Goal: Task Accomplishment & Management: Complete application form

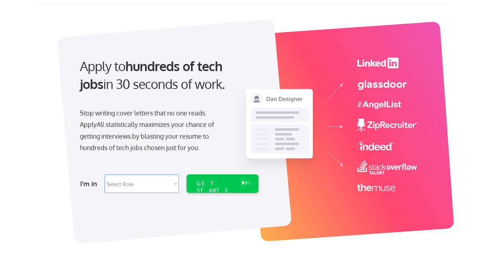
scroll to position [24, 0]
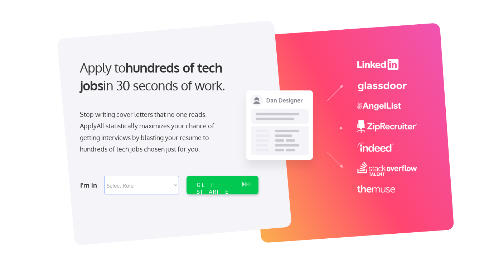
click at [87, 70] on div "Apply to hundreds of tech jobs in 30 seconds of work." at bounding box center [168, 77] width 176 height 36
drag, startPoint x: 80, startPoint y: 64, endPoint x: 211, endPoint y: 86, distance: 132.7
click at [213, 86] on div "Apply to hundreds of tech jobs in 30 seconds of work." at bounding box center [168, 77] width 176 height 36
copy div "Apply to hundreds of tech jobs in 30 seconds of work."
click at [143, 67] on strong "hundreds of tech jobs" at bounding box center [153, 76] width 146 height 34
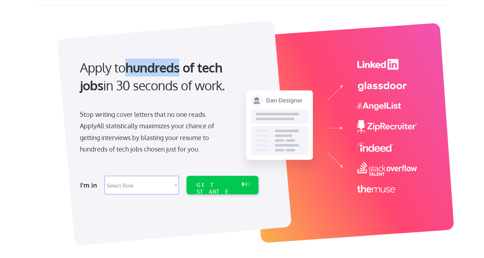
click at [143, 67] on strong "hundreds of tech jobs" at bounding box center [153, 76] width 146 height 34
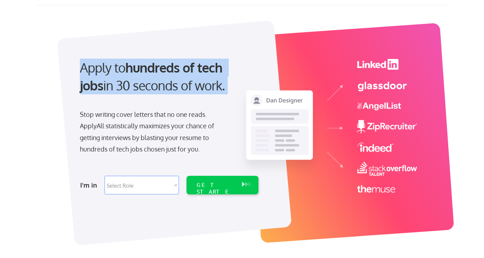
click at [143, 67] on strong "hundreds of tech jobs" at bounding box center [153, 76] width 146 height 34
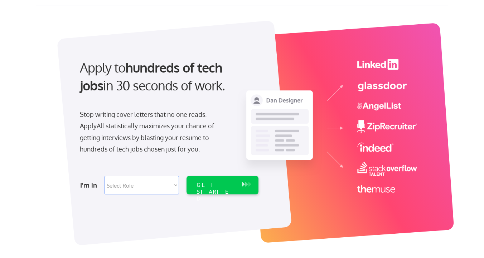
click at [145, 115] on div "Stop writing cover letters that no one reads. ApplyAll statistically maximizes …" at bounding box center [153, 132] width 147 height 47
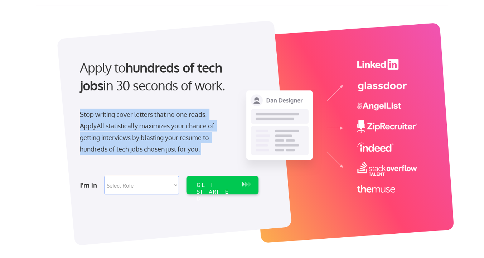
click at [145, 115] on div "Stop writing cover letters that no one reads. ApplyAll statistically maximizes …" at bounding box center [153, 132] width 147 height 47
copy div "Stop writing cover letters that no one reads. ApplyAll statistically maximizes …"
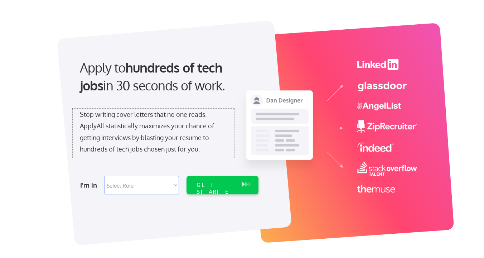
click at [129, 87] on div "Apply to hundreds of tech jobs in 30 seconds of work." at bounding box center [168, 77] width 176 height 36
click at [75, 111] on div "Stop writing cover letters that no one reads. ApplyAll statistically maximizes …" at bounding box center [153, 133] width 161 height 49
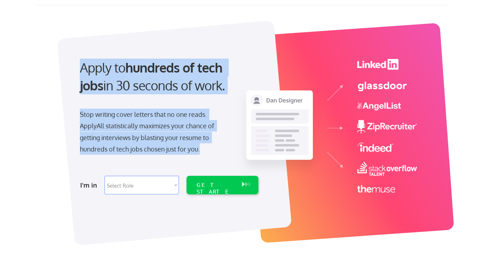
drag, startPoint x: 74, startPoint y: 63, endPoint x: 208, endPoint y: 152, distance: 161.1
click at [208, 152] on div "Apply to hundreds of tech jobs in 30 seconds of work. Stop writing cover letter…" at bounding box center [168, 125] width 200 height 146
copy div "Apply to hundreds of tech jobs in 30 seconds of work. Stop writing cover letter…"
